Goal: Find specific page/section: Find specific page/section

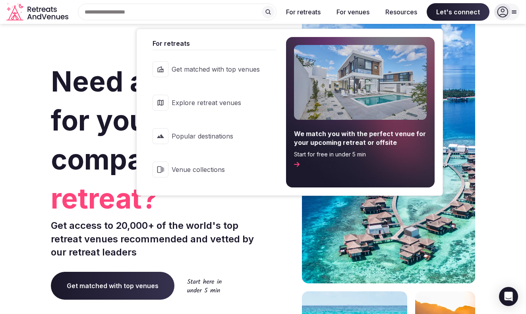
click at [297, 17] on button "For retreats" at bounding box center [303, 11] width 47 height 17
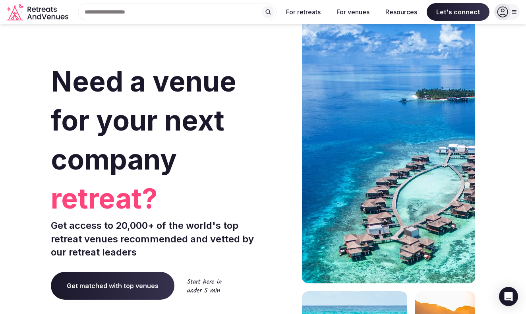
click at [297, 17] on button "For retreats" at bounding box center [303, 11] width 47 height 17
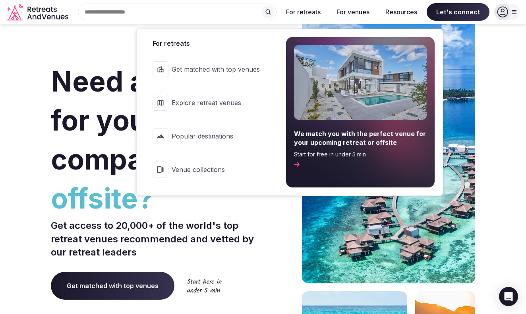
click at [229, 72] on span "Get matched with top venues" at bounding box center [216, 69] width 88 height 9
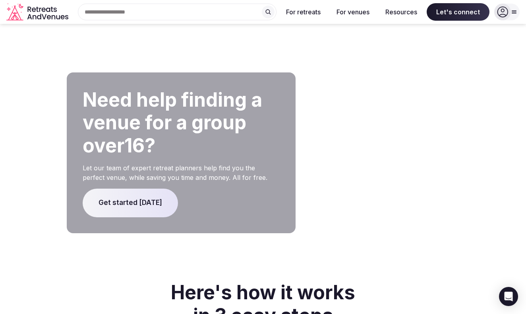
scroll to position [1676, 0]
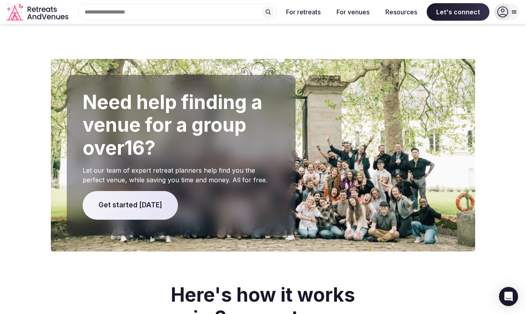
click at [134, 191] on span "Get started [DATE]" at bounding box center [130, 205] width 95 height 29
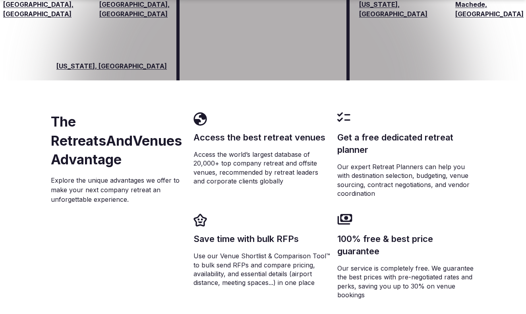
scroll to position [1394, 0]
